Goal: Navigation & Orientation: Find specific page/section

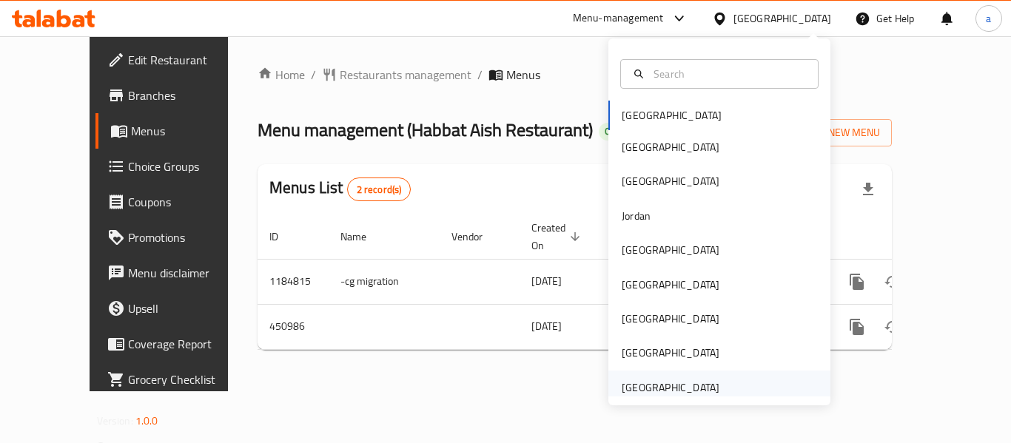
click at [641, 389] on div "[GEOGRAPHIC_DATA]" at bounding box center [671, 388] width 98 height 16
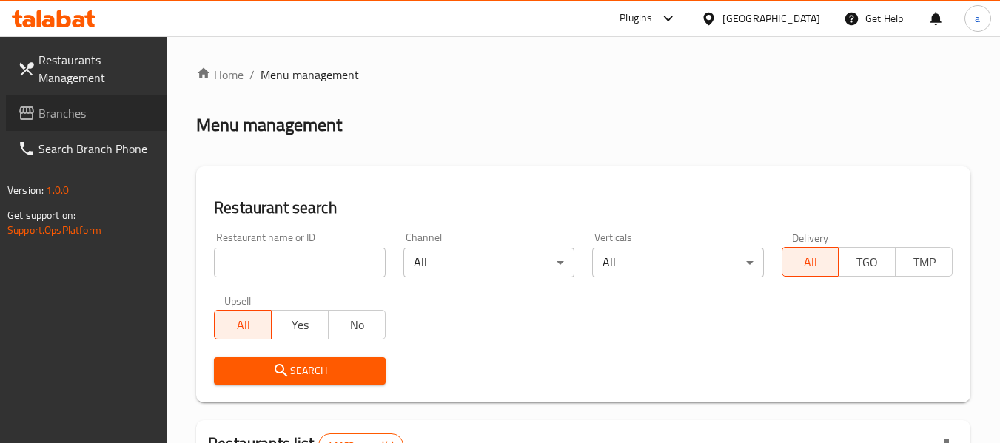
click at [90, 118] on span "Branches" at bounding box center [96, 113] width 117 height 18
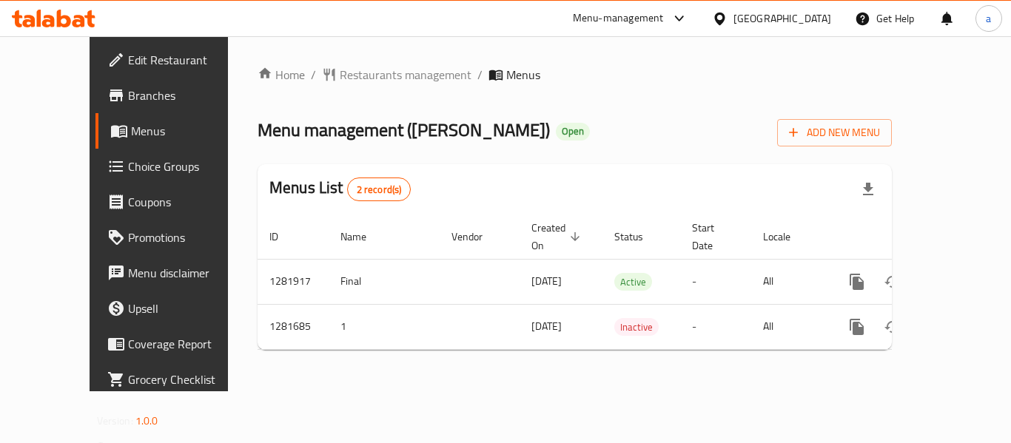
click at [772, 17] on div "[GEOGRAPHIC_DATA]" at bounding box center [783, 18] width 98 height 16
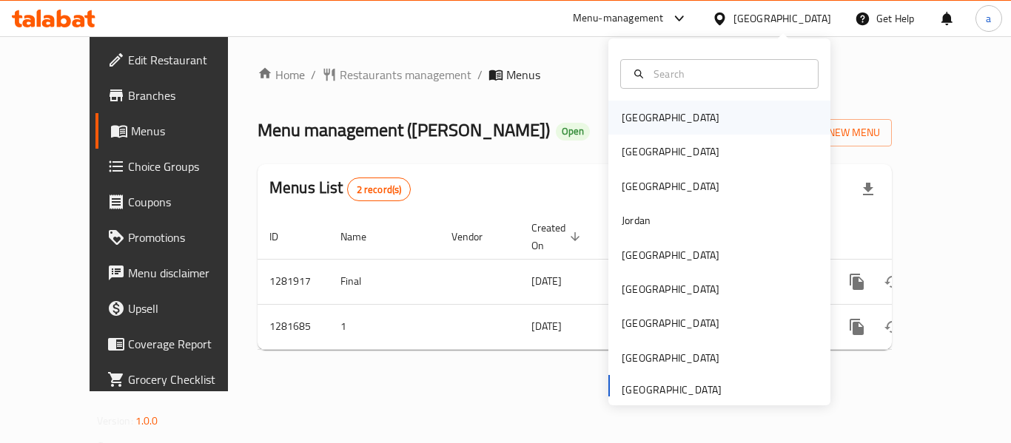
click at [652, 127] on div "[GEOGRAPHIC_DATA]" at bounding box center [670, 118] width 121 height 34
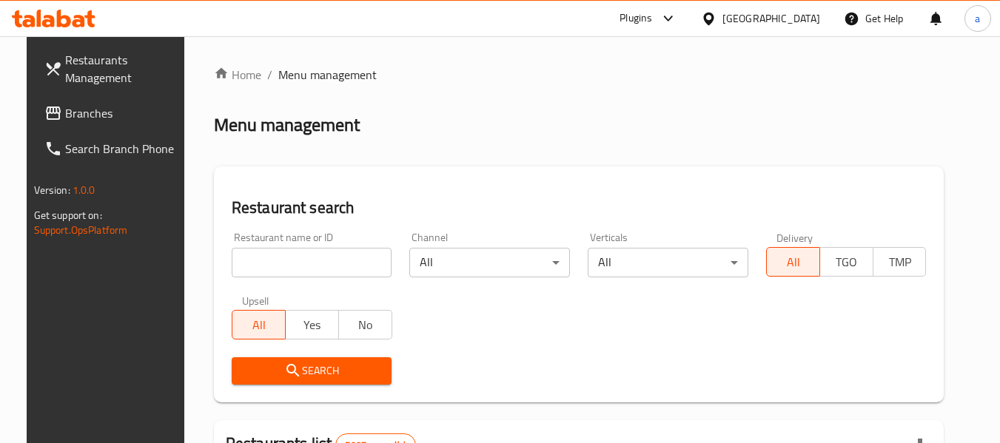
click at [75, 120] on span "Branches" at bounding box center [123, 113] width 117 height 18
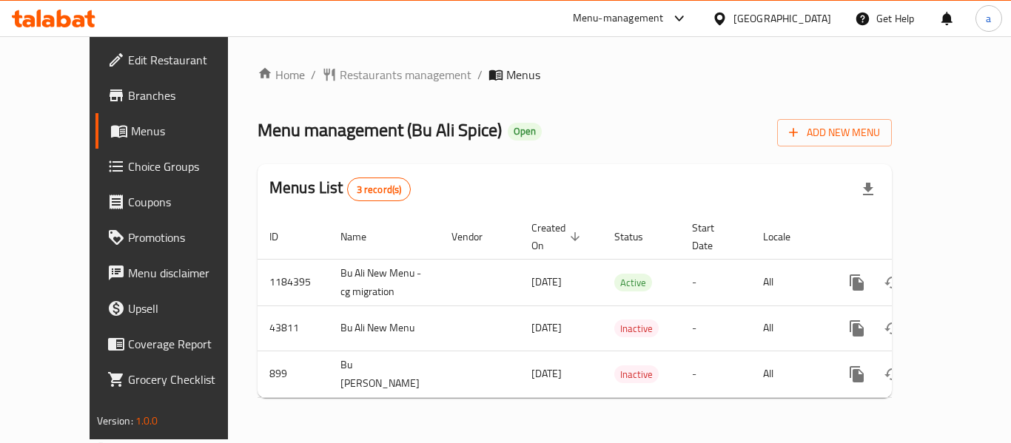
click at [811, 8] on div "[GEOGRAPHIC_DATA]" at bounding box center [771, 19] width 143 height 36
click at [800, 25] on div "[GEOGRAPHIC_DATA]" at bounding box center [783, 18] width 98 height 16
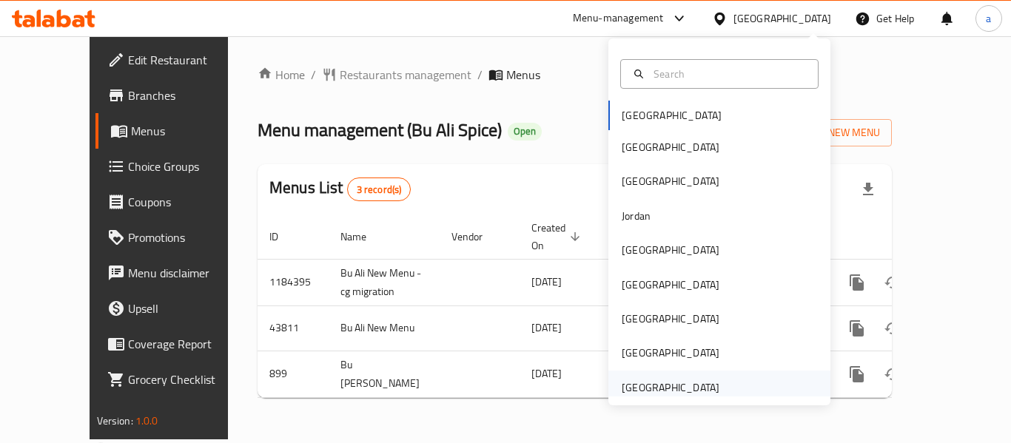
click at [643, 395] on div "[GEOGRAPHIC_DATA]" at bounding box center [671, 388] width 98 height 16
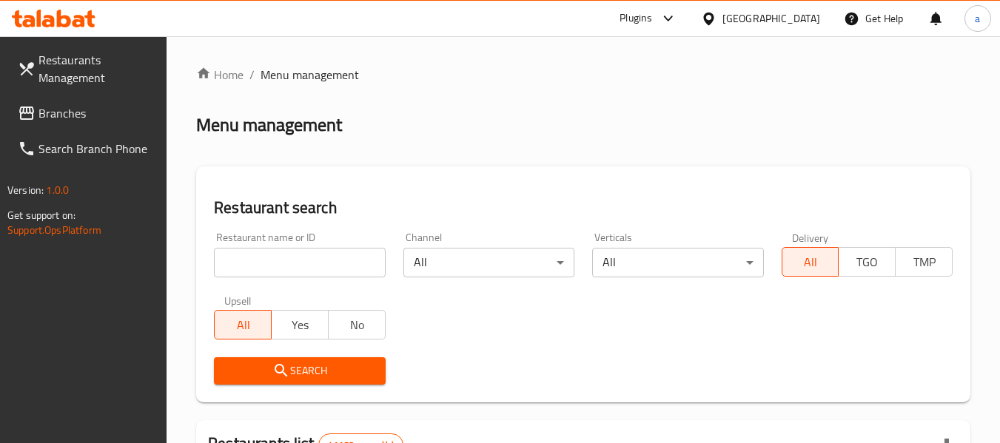
click at [85, 120] on span "Branches" at bounding box center [96, 113] width 117 height 18
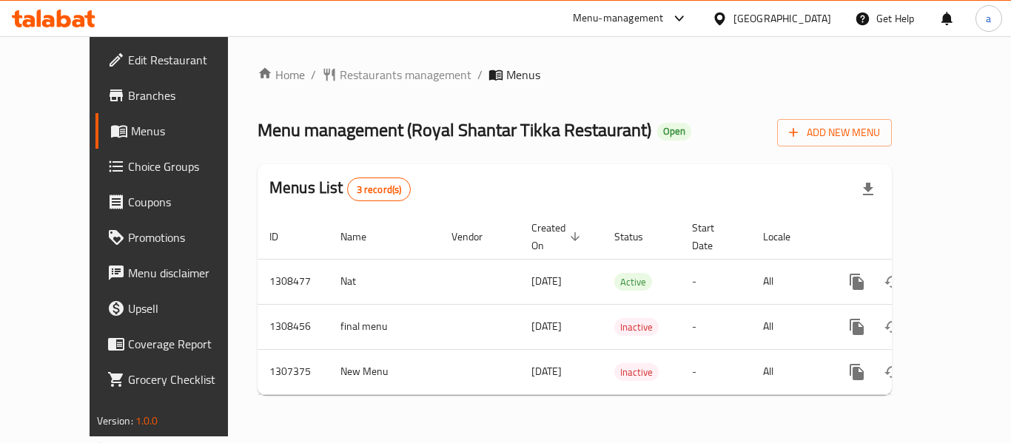
click at [759, 22] on div "[GEOGRAPHIC_DATA]" at bounding box center [783, 18] width 98 height 16
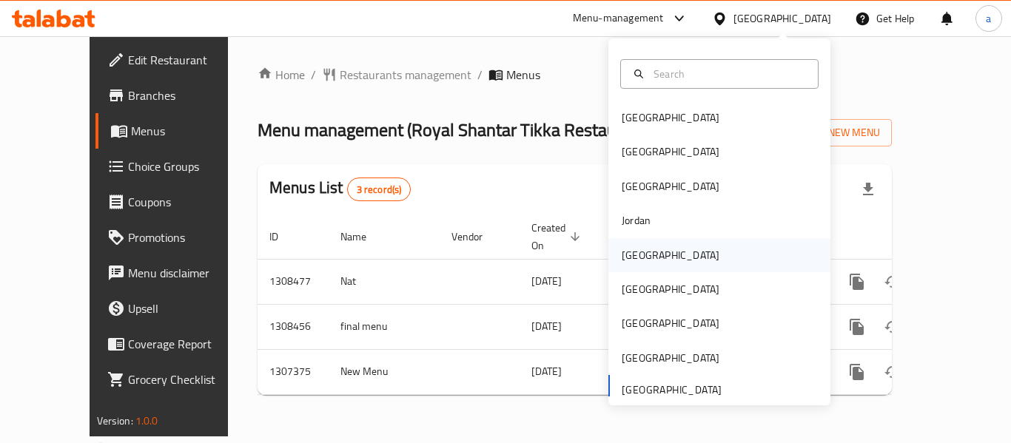
click at [649, 250] on div "[GEOGRAPHIC_DATA]" at bounding box center [670, 255] width 121 height 34
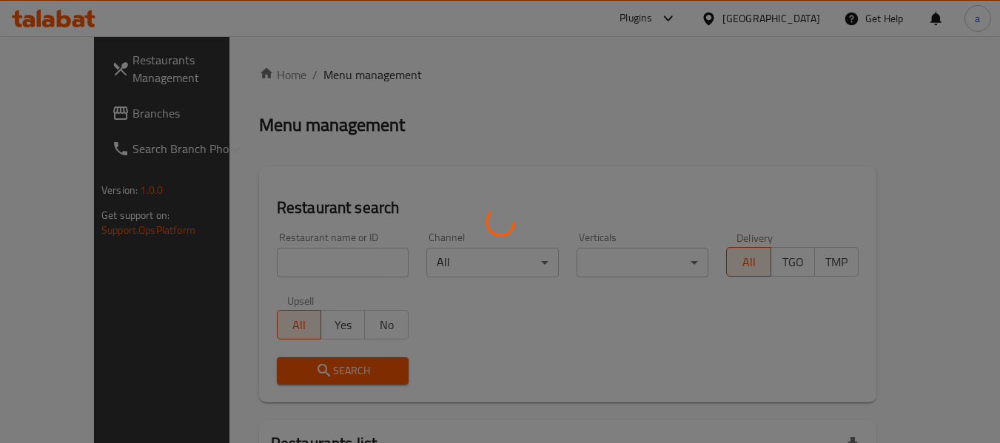
click at [56, 110] on div at bounding box center [500, 221] width 1000 height 443
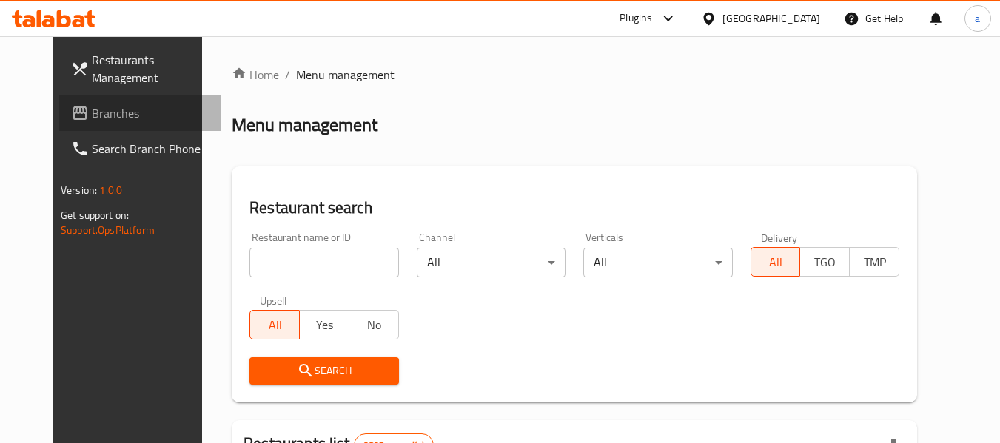
click at [92, 110] on span "Branches" at bounding box center [150, 113] width 117 height 18
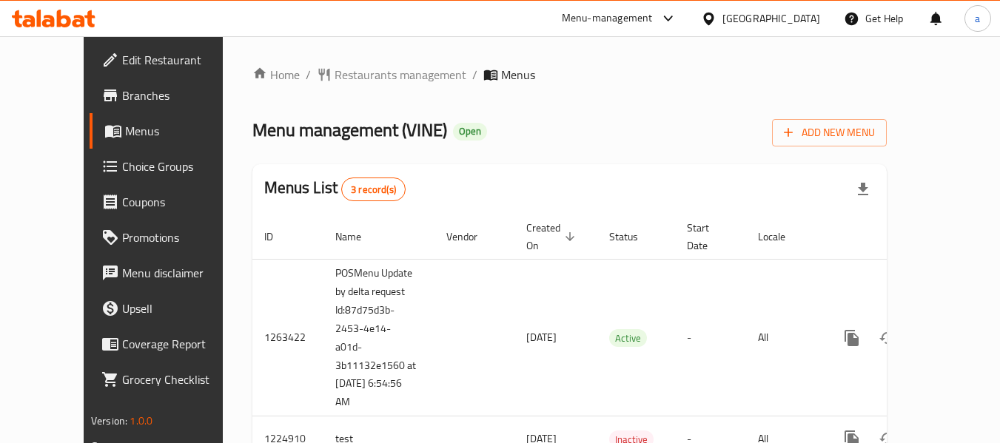
click at [796, 12] on div "[GEOGRAPHIC_DATA]" at bounding box center [772, 18] width 98 height 16
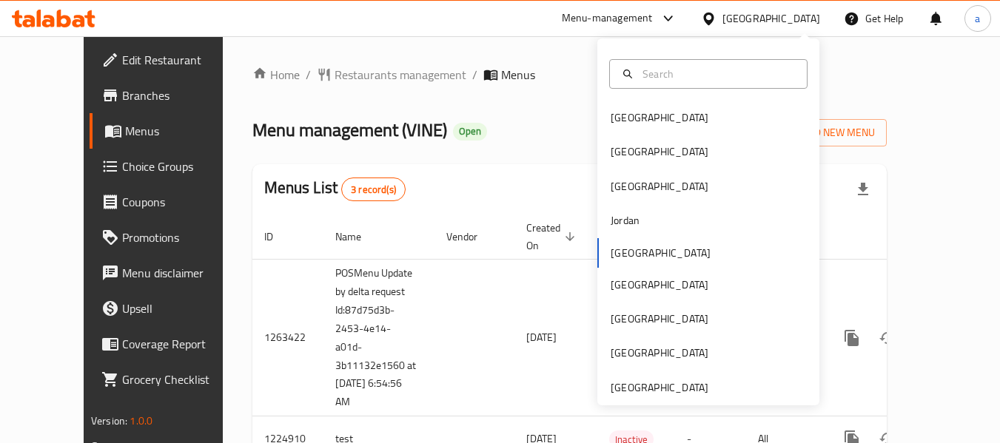
click at [499, 58] on div "Home / Restaurants management / Menus Menu management ( VINE ) Open Add New Men…" at bounding box center [570, 293] width 694 height 514
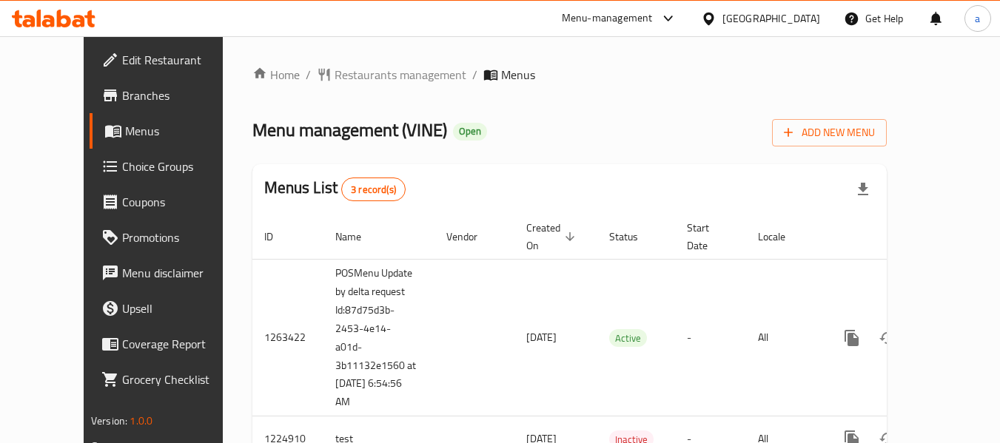
click at [653, 21] on div "Menu-management" at bounding box center [607, 19] width 91 height 18
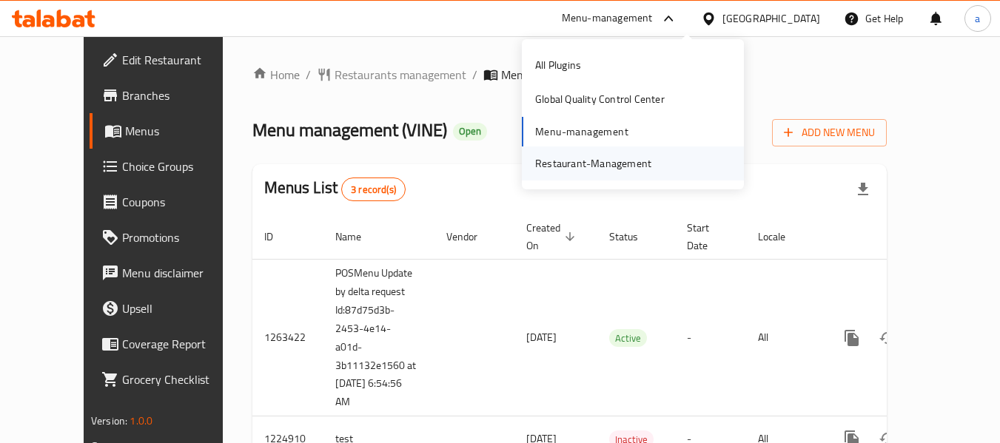
click at [594, 158] on div "Restaurant-Management" at bounding box center [593, 163] width 116 height 16
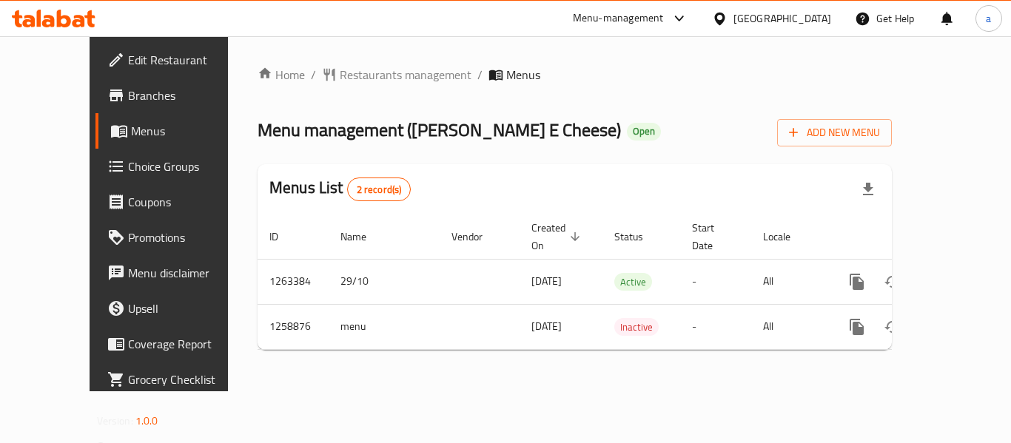
click at [791, 9] on div "[GEOGRAPHIC_DATA]" at bounding box center [771, 19] width 143 height 36
click at [728, 20] on icon at bounding box center [720, 19] width 16 height 16
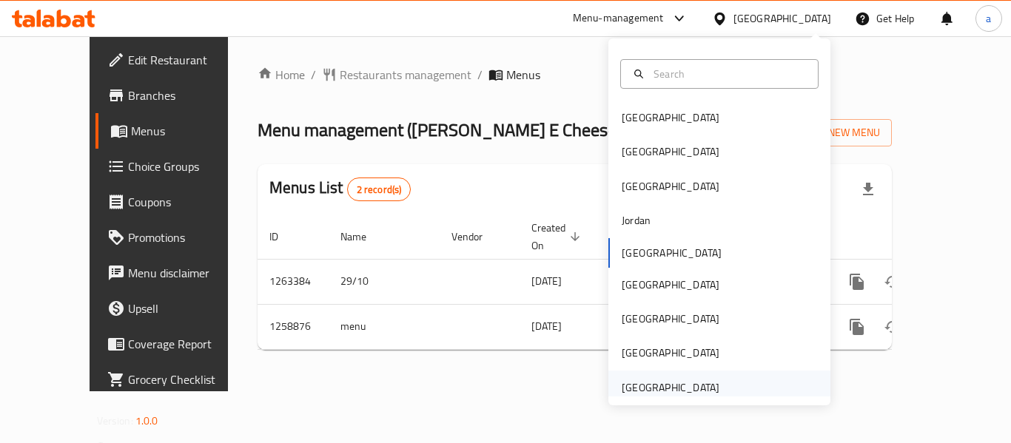
click at [671, 380] on div "[GEOGRAPHIC_DATA]" at bounding box center [671, 388] width 98 height 16
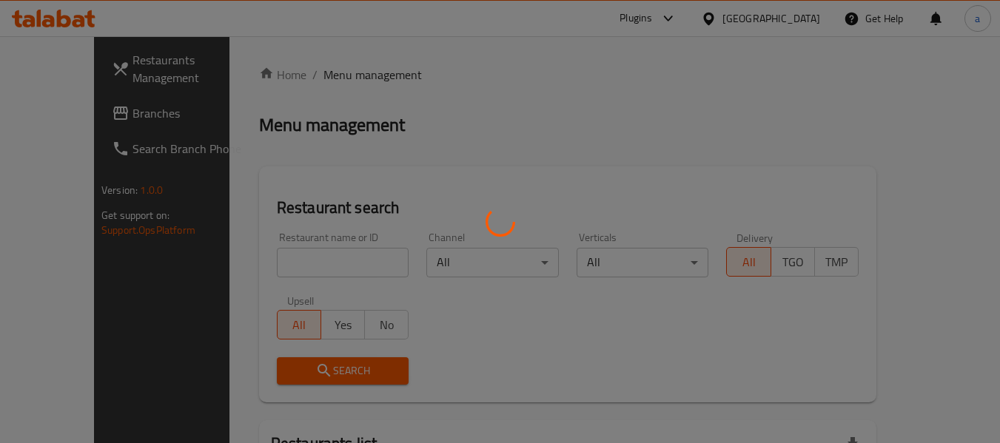
click at [78, 113] on div at bounding box center [500, 221] width 1000 height 443
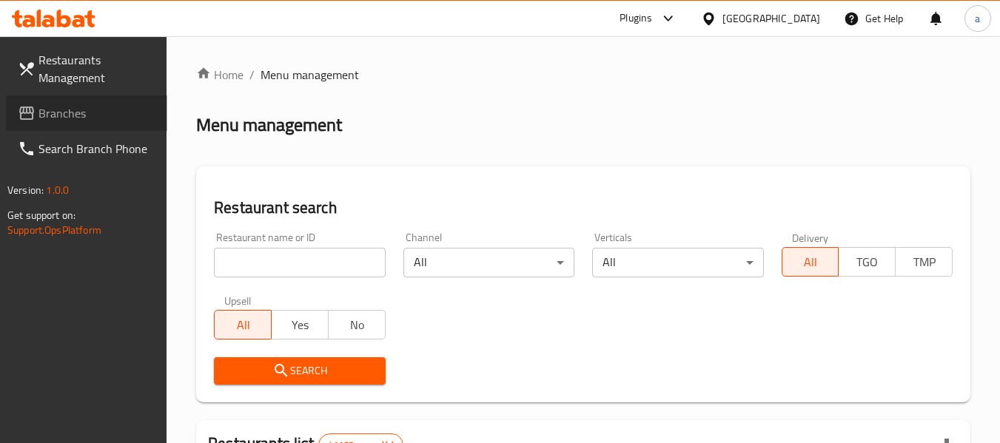
click at [78, 113] on span "Branches" at bounding box center [96, 113] width 117 height 18
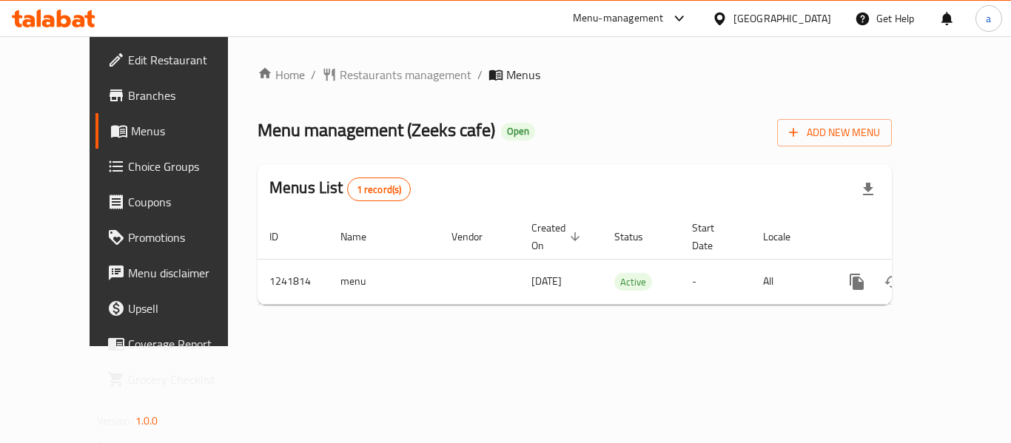
click at [756, 21] on div "[GEOGRAPHIC_DATA]" at bounding box center [783, 18] width 98 height 16
click at [647, 15] on div "Menu-management" at bounding box center [618, 19] width 91 height 18
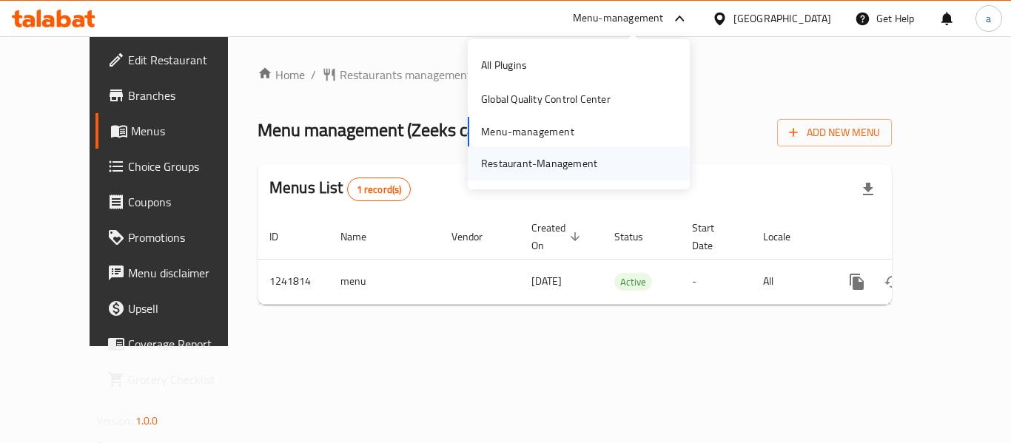
click at [523, 156] on div "Restaurant-Management" at bounding box center [539, 163] width 116 height 16
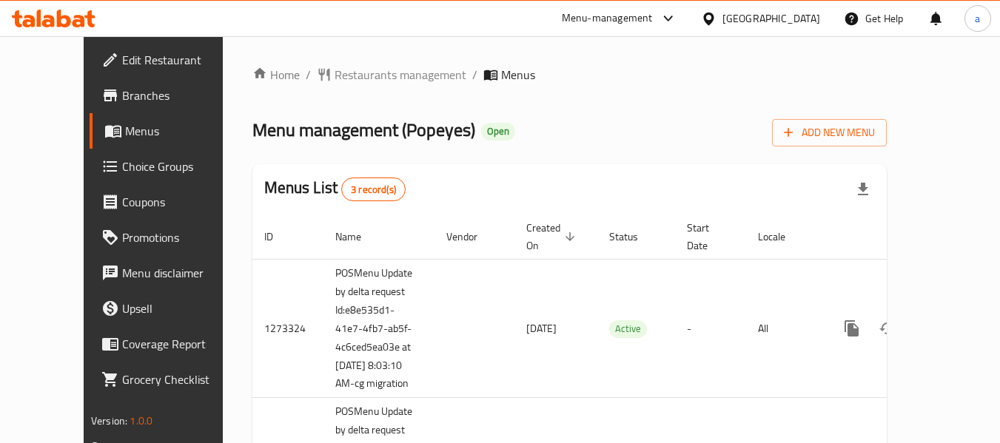
click at [649, 22] on div "Menu-management" at bounding box center [607, 19] width 91 height 18
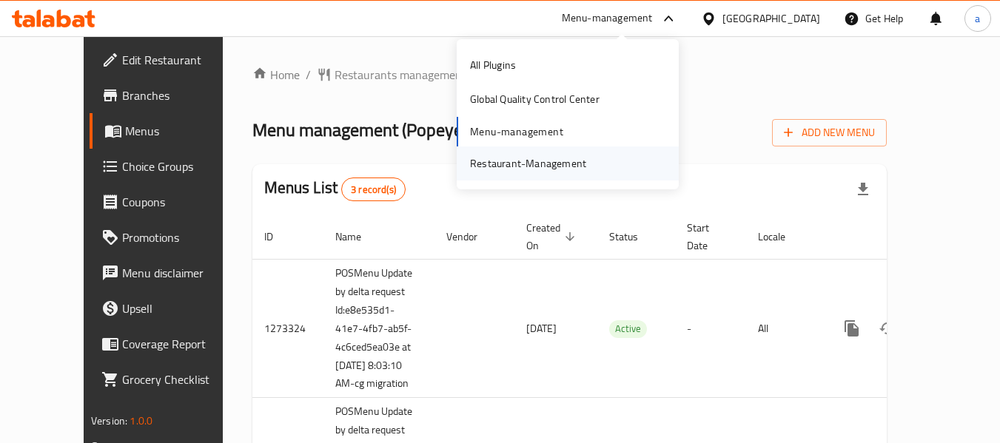
click at [556, 161] on div "Restaurant-Management" at bounding box center [528, 163] width 116 height 16
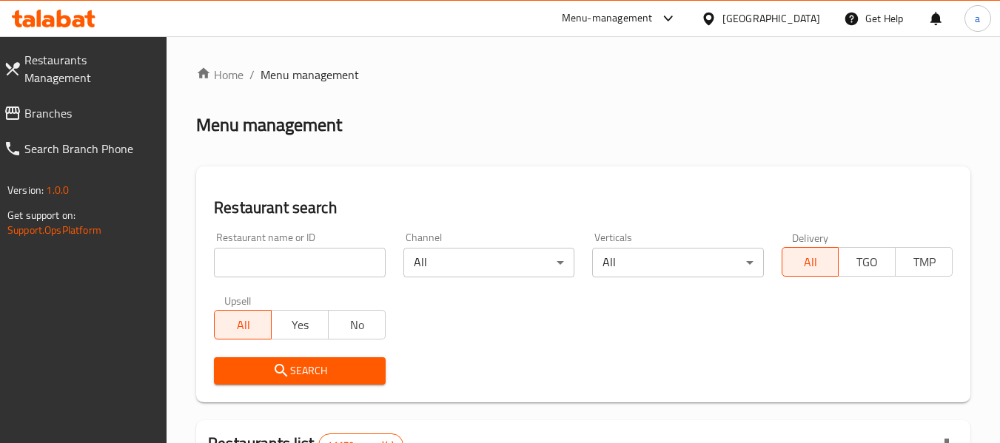
click at [81, 104] on span "Branches" at bounding box center [89, 113] width 131 height 18
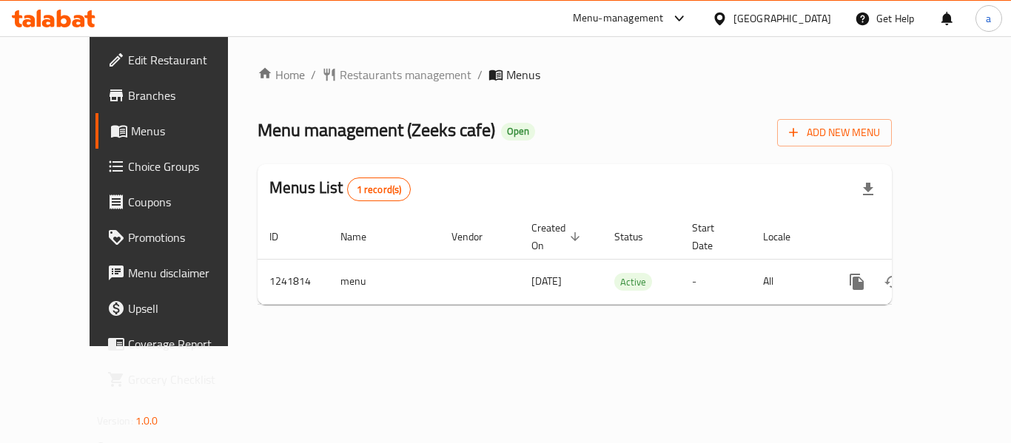
click at [748, 18] on div "[GEOGRAPHIC_DATA]" at bounding box center [783, 18] width 98 height 16
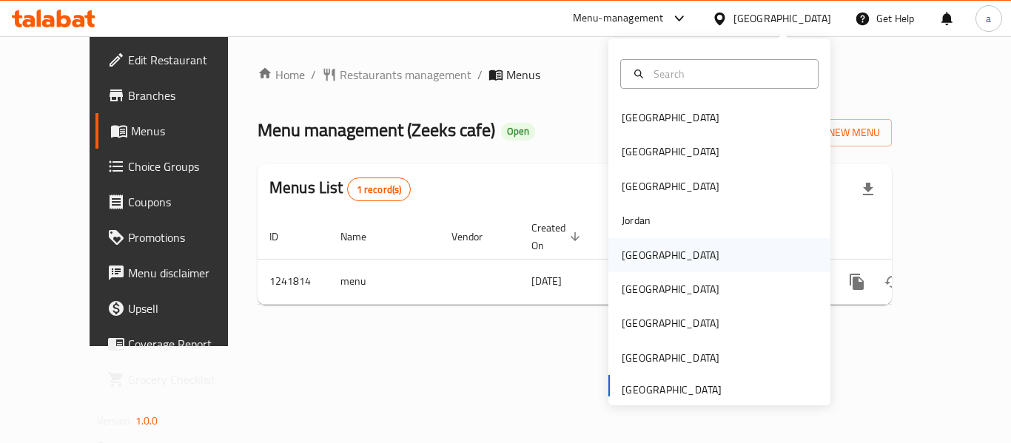
click at [651, 254] on div "[GEOGRAPHIC_DATA]" at bounding box center [670, 255] width 121 height 34
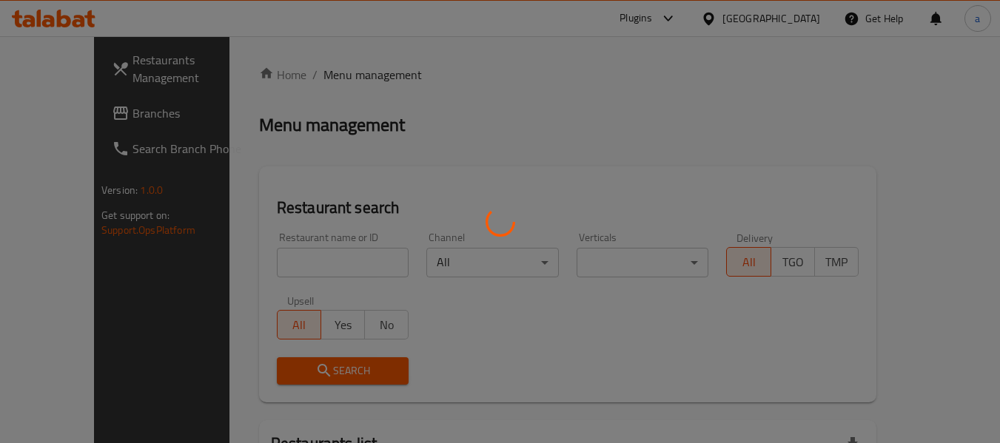
click at [99, 118] on div at bounding box center [500, 221] width 1000 height 443
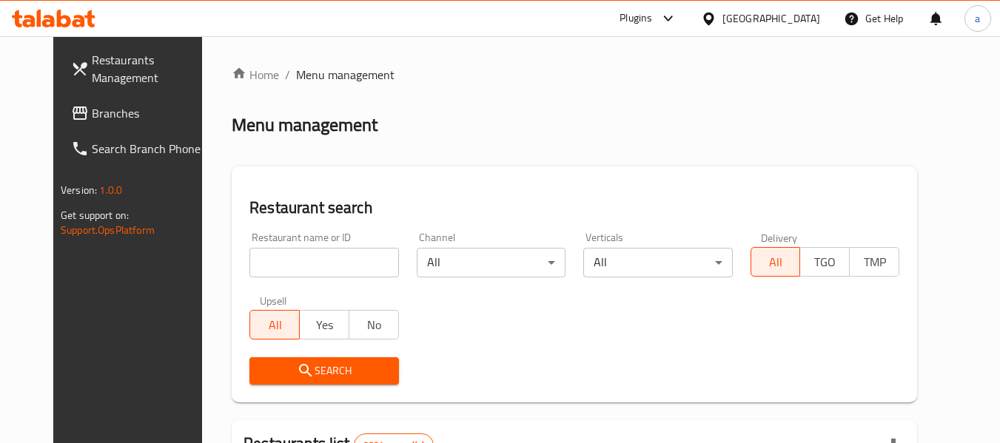
click at [99, 118] on span "Branches" at bounding box center [150, 113] width 117 height 18
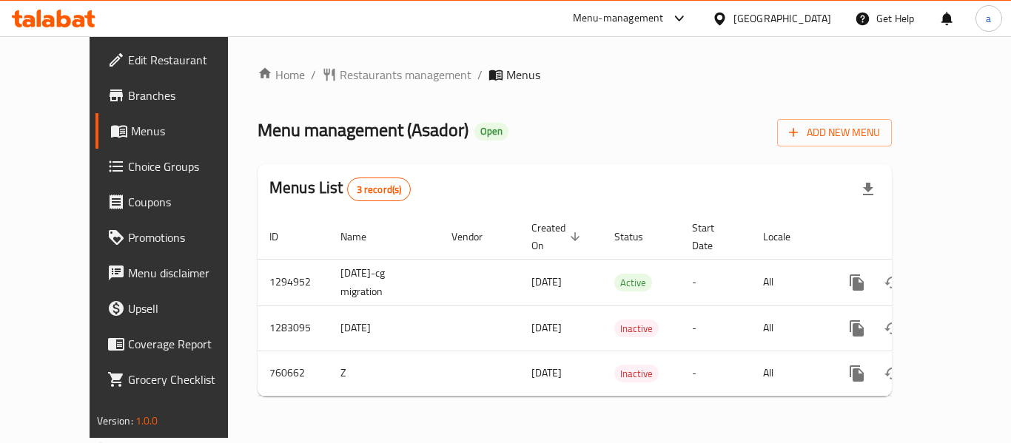
click at [817, 13] on div "Kuwait" at bounding box center [783, 18] width 98 height 16
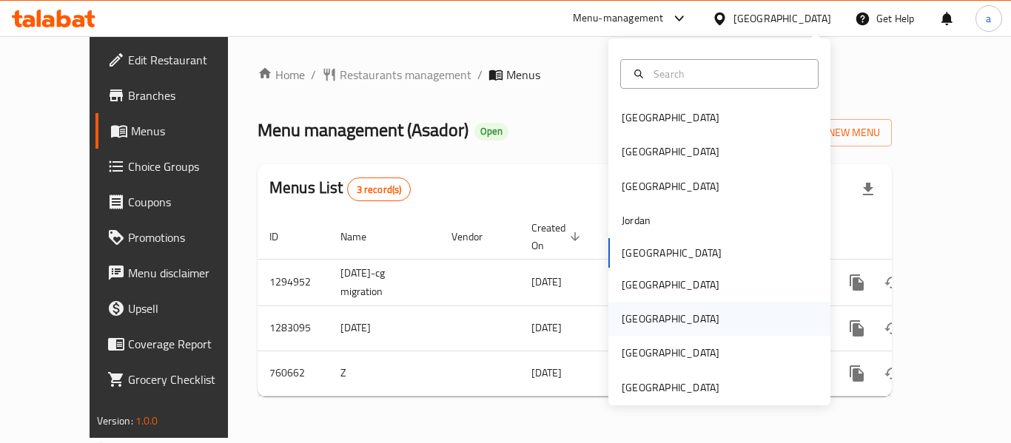
click at [635, 316] on div "Qatar" at bounding box center [671, 319] width 98 height 16
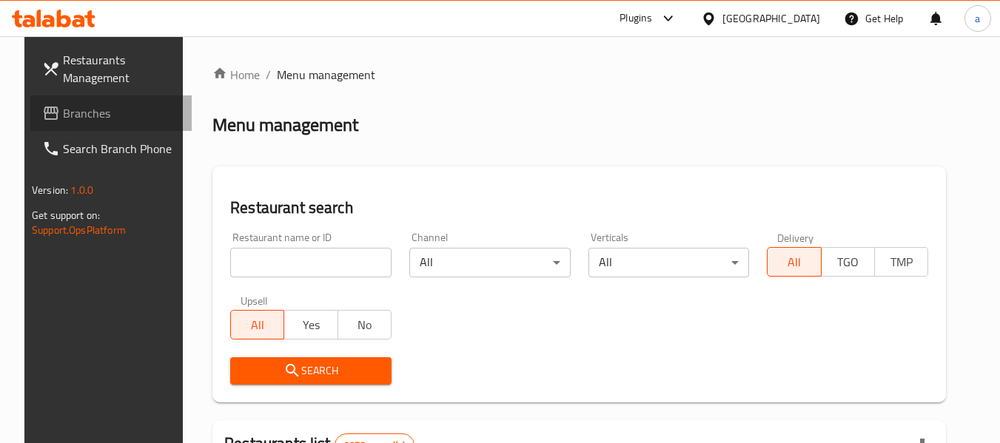
click at [63, 101] on link "Branches" at bounding box center [110, 113] width 161 height 36
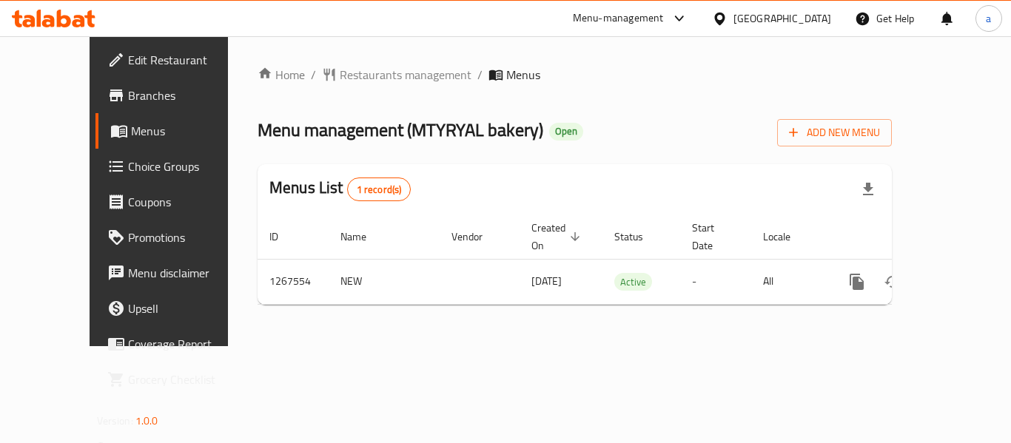
click at [664, 16] on div "Menu-management" at bounding box center [618, 19] width 91 height 18
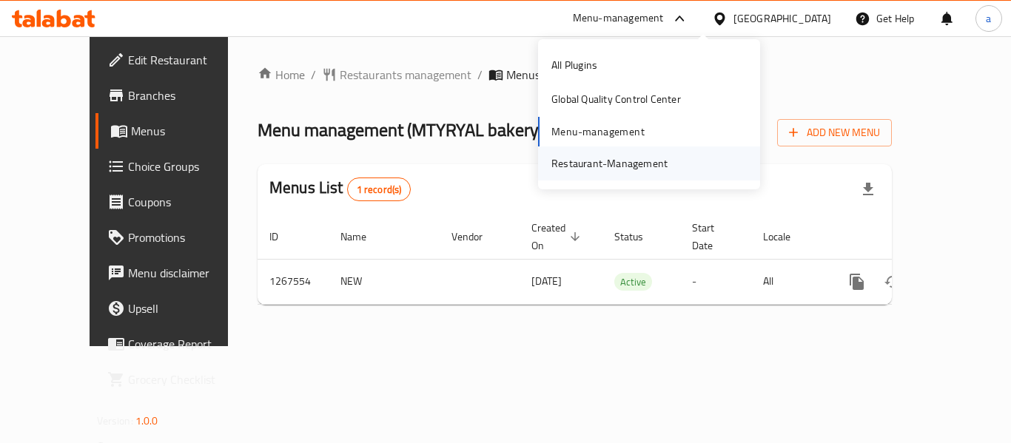
click at [642, 172] on div "Restaurant-Management" at bounding box center [610, 163] width 116 height 16
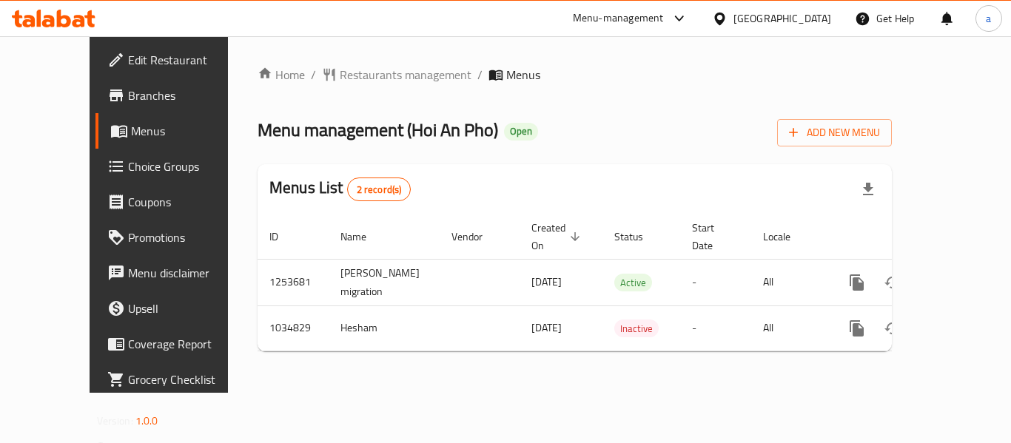
click at [814, 24] on div "[GEOGRAPHIC_DATA]" at bounding box center [783, 18] width 98 height 16
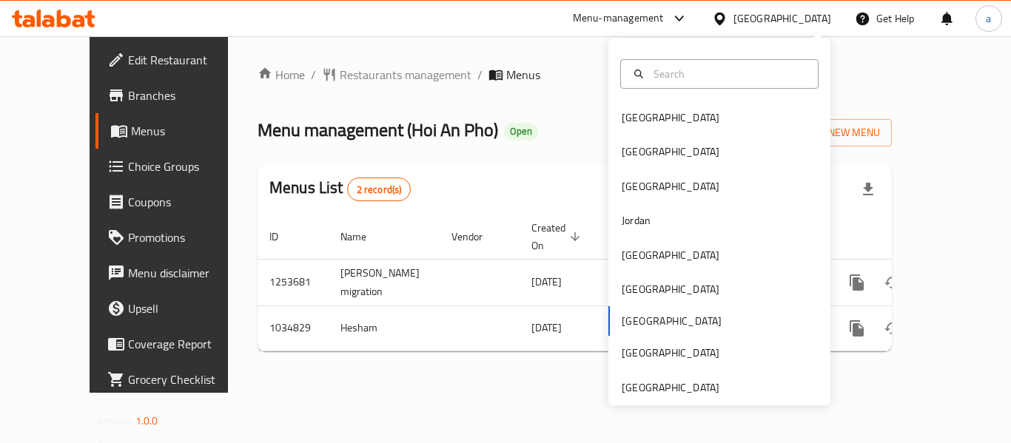
drag, startPoint x: 520, startPoint y: 79, endPoint x: 636, endPoint y: 35, distance: 123.7
click at [520, 78] on ol "Home / Restaurants management / Menus" at bounding box center [575, 75] width 634 height 18
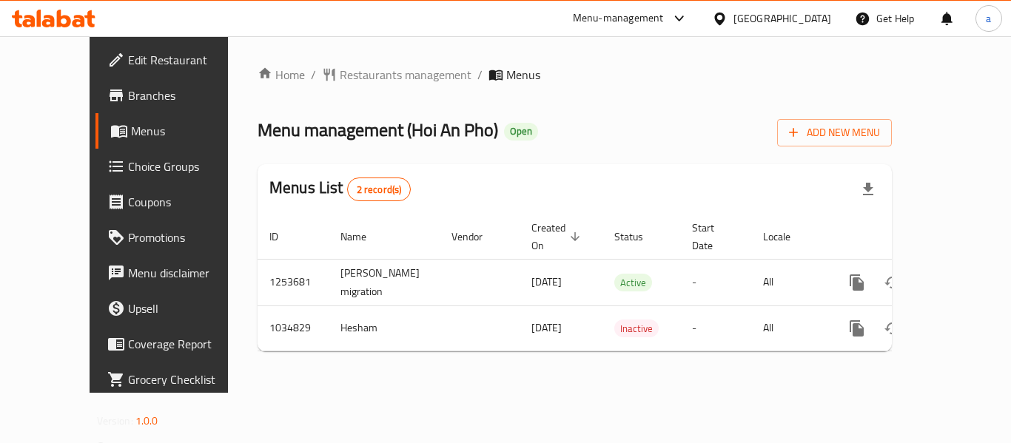
click at [664, 15] on div "Menu-management" at bounding box center [618, 19] width 91 height 18
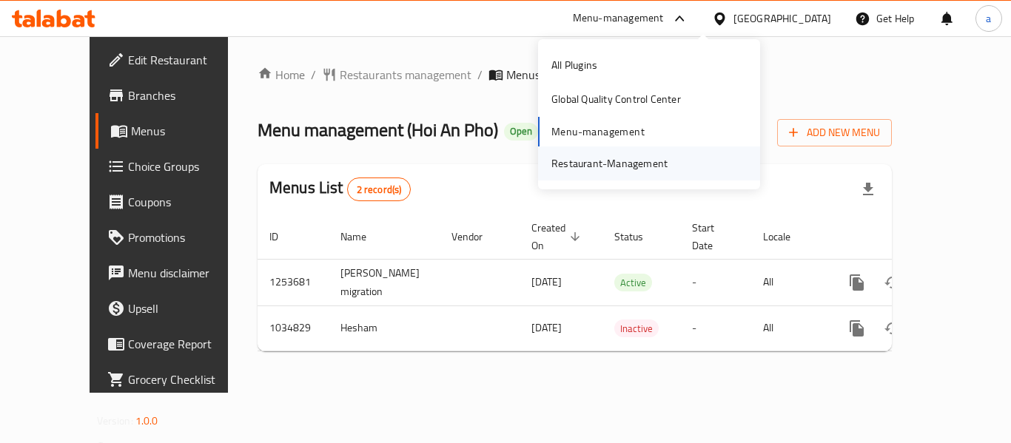
click at [614, 163] on div "Restaurant-Management" at bounding box center [610, 163] width 116 height 16
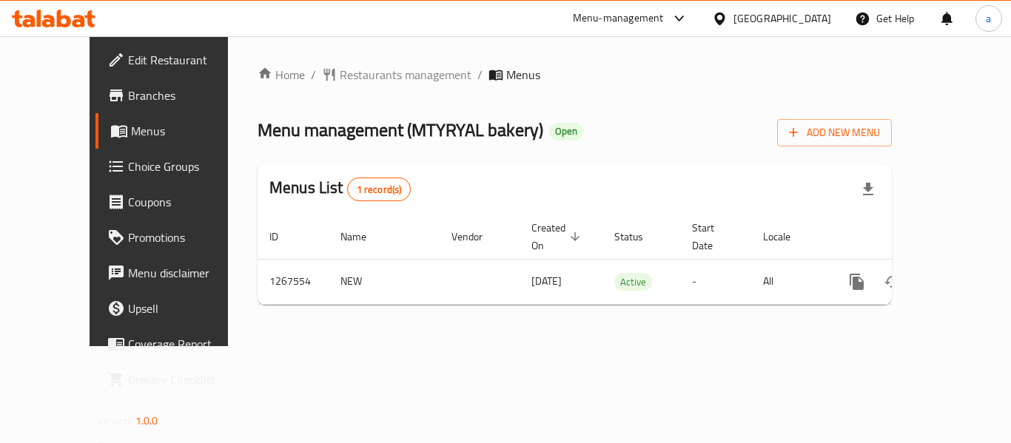
click at [725, 19] on icon at bounding box center [719, 18] width 10 height 13
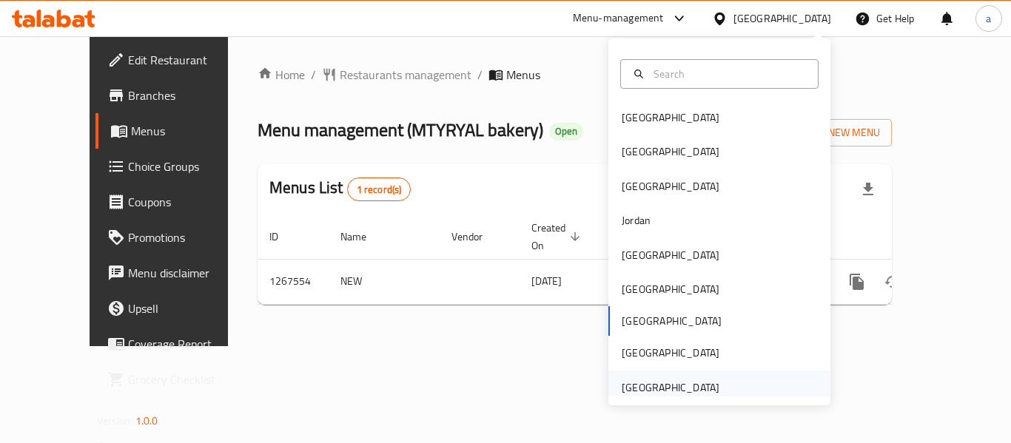
click at [683, 383] on div "[GEOGRAPHIC_DATA]" at bounding box center [671, 388] width 98 height 16
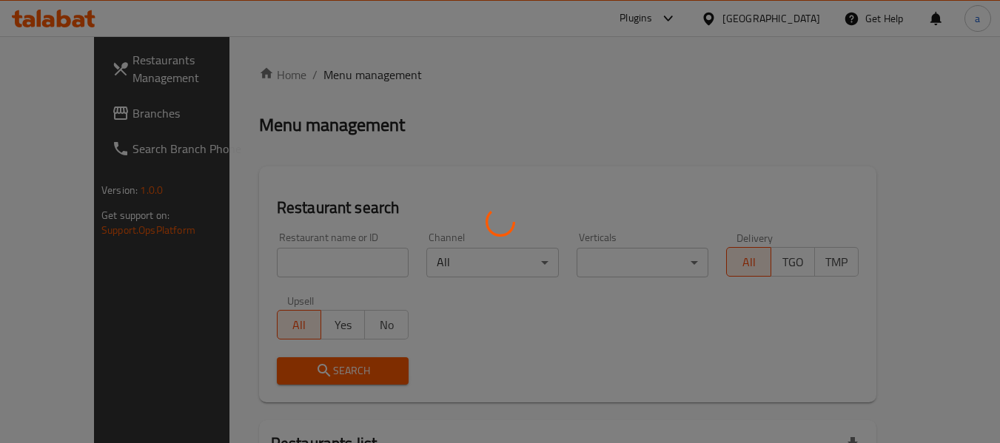
click at [73, 113] on div at bounding box center [500, 221] width 1000 height 443
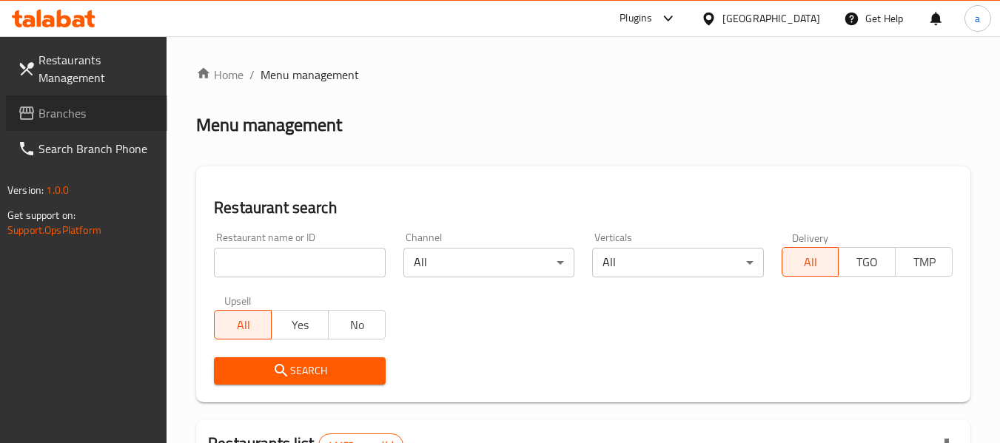
click at [73, 113] on span "Branches" at bounding box center [96, 113] width 117 height 18
